Goal: Task Accomplishment & Management: Manage account settings

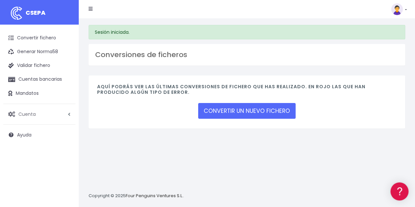
click at [31, 115] on span "Cuenta" at bounding box center [26, 114] width 17 height 7
click at [29, 141] on link "Suscripción" at bounding box center [42, 142] width 65 height 12
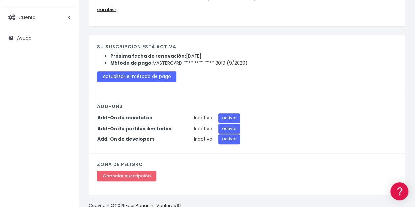
scroll to position [111, 0]
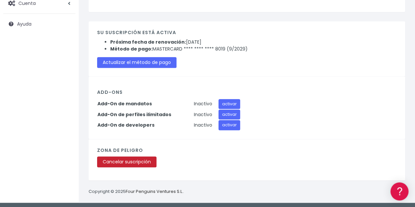
click at [131, 159] on link "Cancelar suscripción" at bounding box center [126, 161] width 59 height 11
